Goal: Purchase product/service

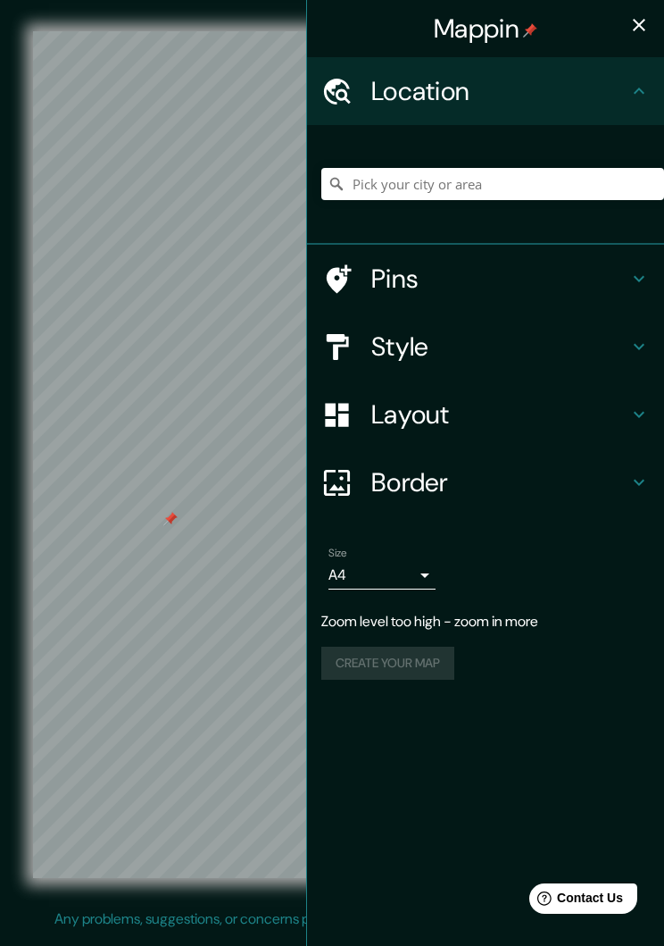
click at [620, 481] on h4 "Border" at bounding box center [500, 482] width 257 height 32
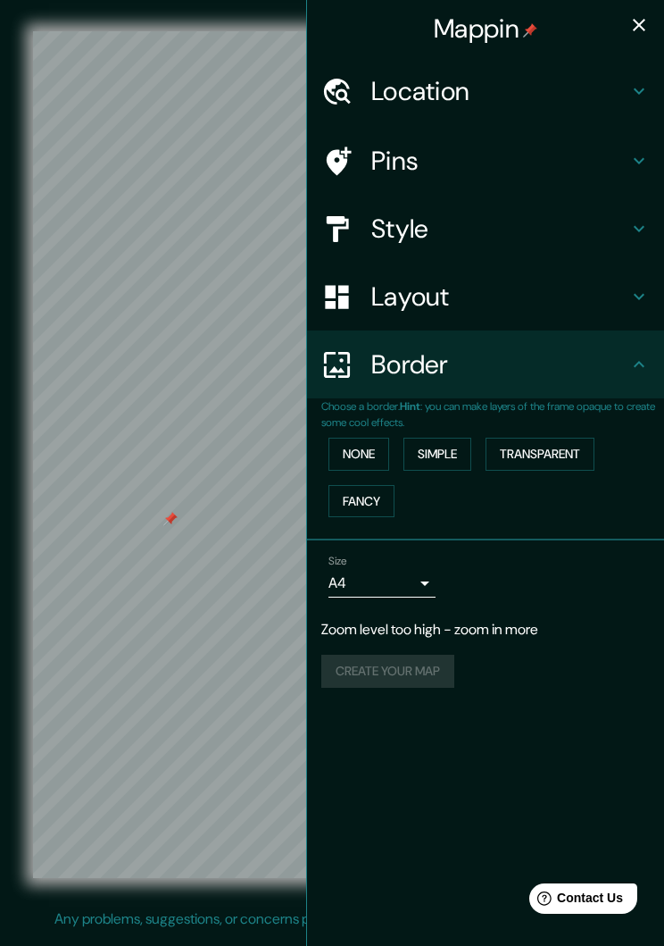
click at [364, 511] on button "Fancy" at bounding box center [362, 501] width 66 height 33
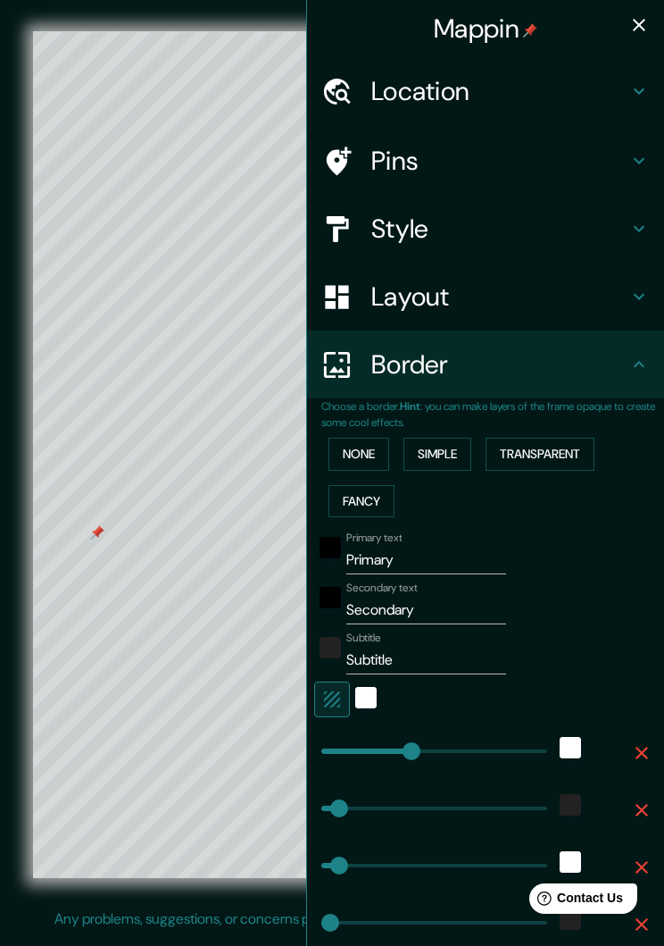
click at [430, 303] on h4 "Layout" at bounding box center [500, 296] width 257 height 32
type input "268"
type input "54"
type input "27"
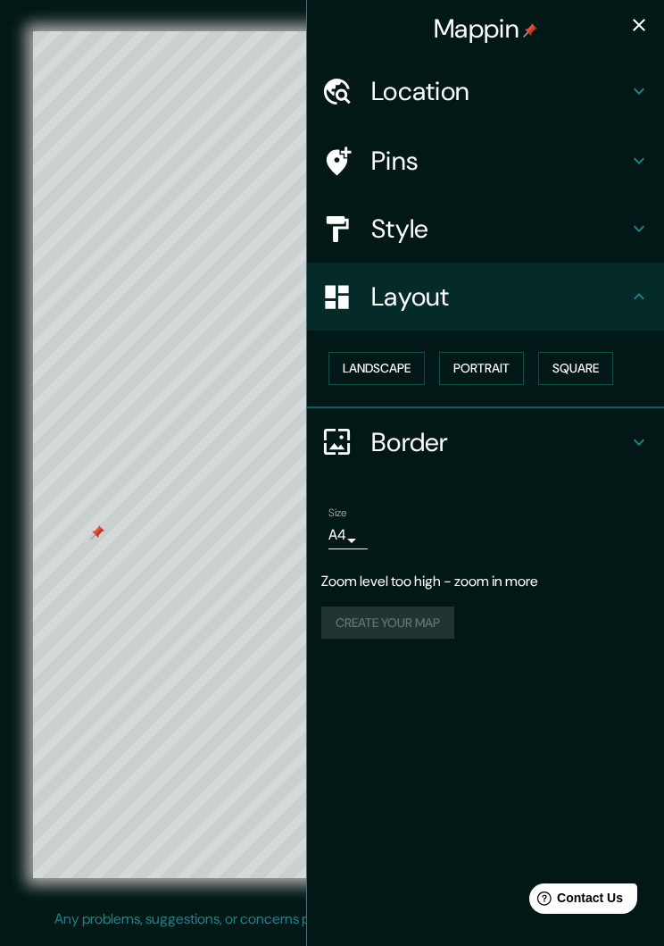
click at [389, 378] on button "Landscape" at bounding box center [377, 368] width 96 height 33
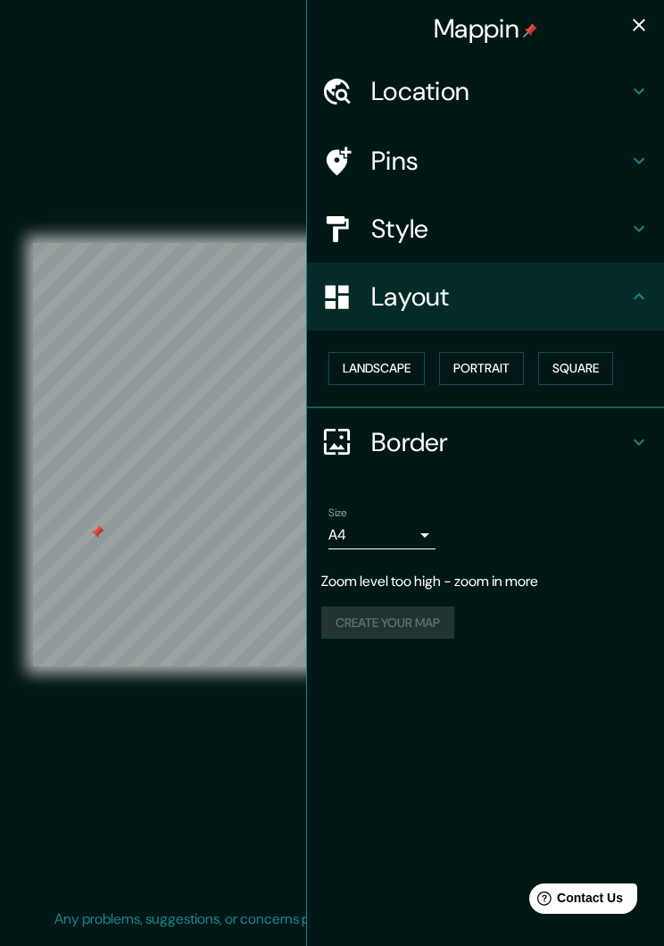
click at [427, 231] on h4 "Style" at bounding box center [500, 229] width 257 height 32
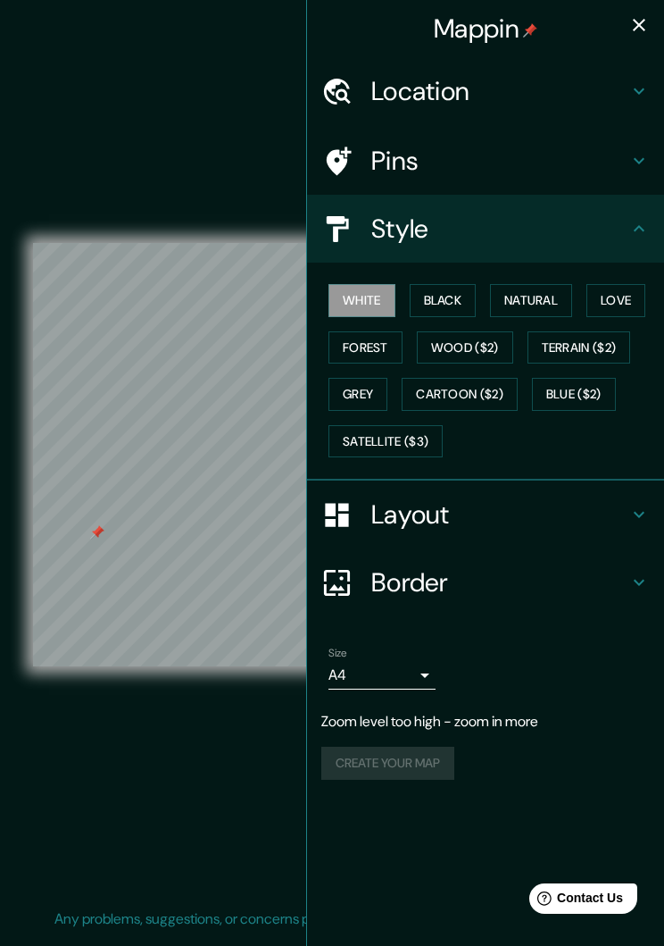
click at [592, 347] on button "Terrain ($2)" at bounding box center [580, 347] width 104 height 33
click at [631, 28] on icon "button" at bounding box center [639, 24] width 21 height 21
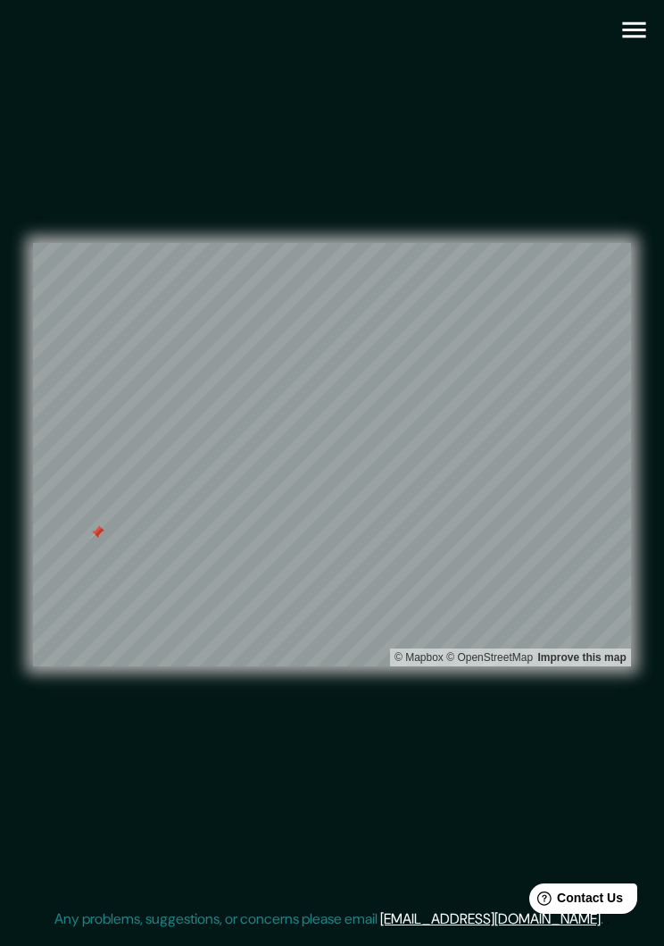
click at [631, 27] on icon "button" at bounding box center [634, 29] width 31 height 31
